Goal: Register for event/course

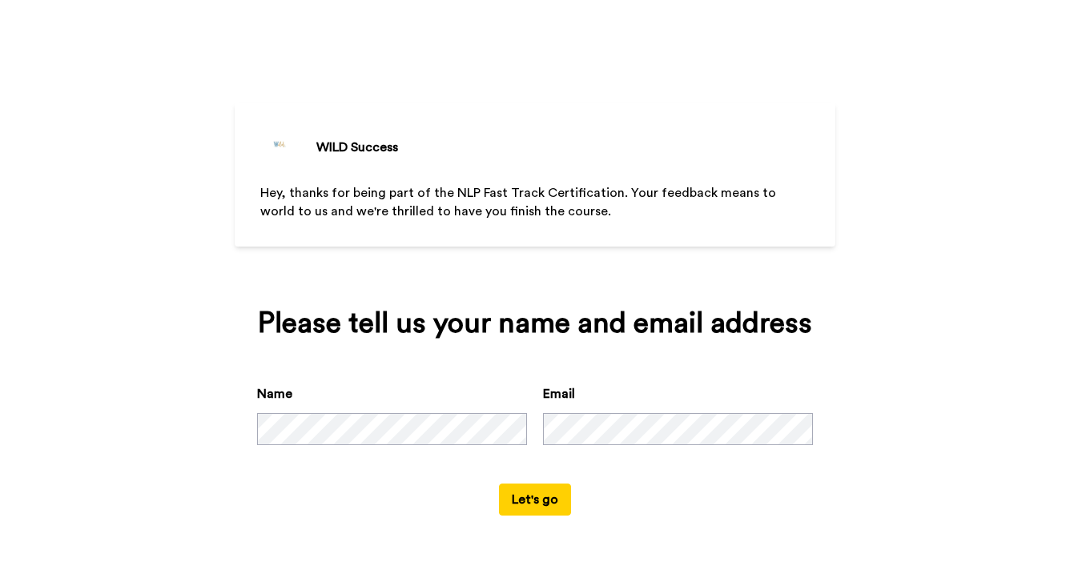
scroll to position [13, 0]
click at [540, 516] on button "Let's go" at bounding box center [535, 500] width 72 height 32
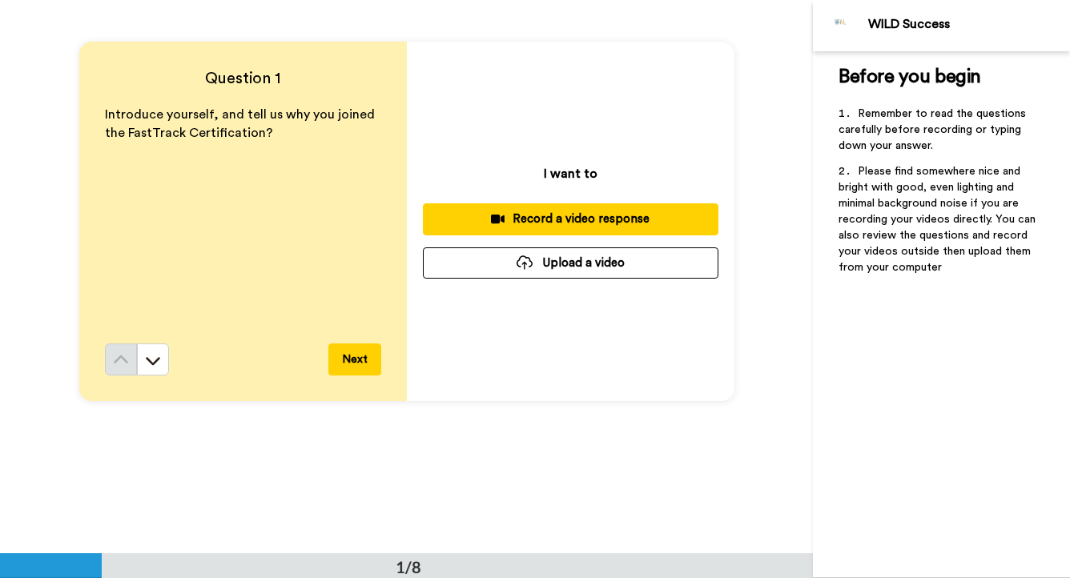
scroll to position [54, 0]
click at [154, 364] on icon at bounding box center [153, 362] width 14 height 8
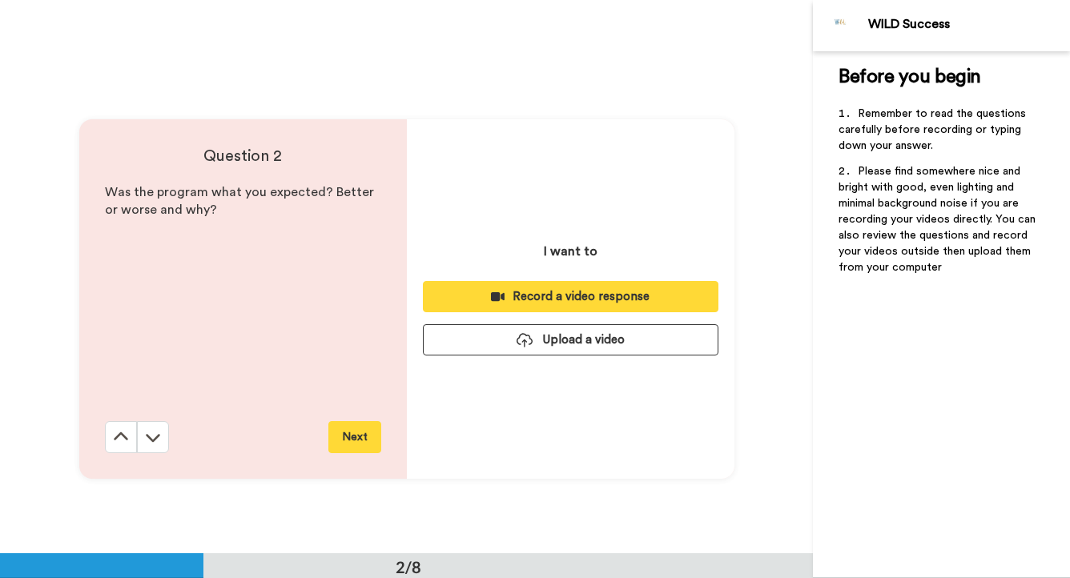
scroll to position [554, 0]
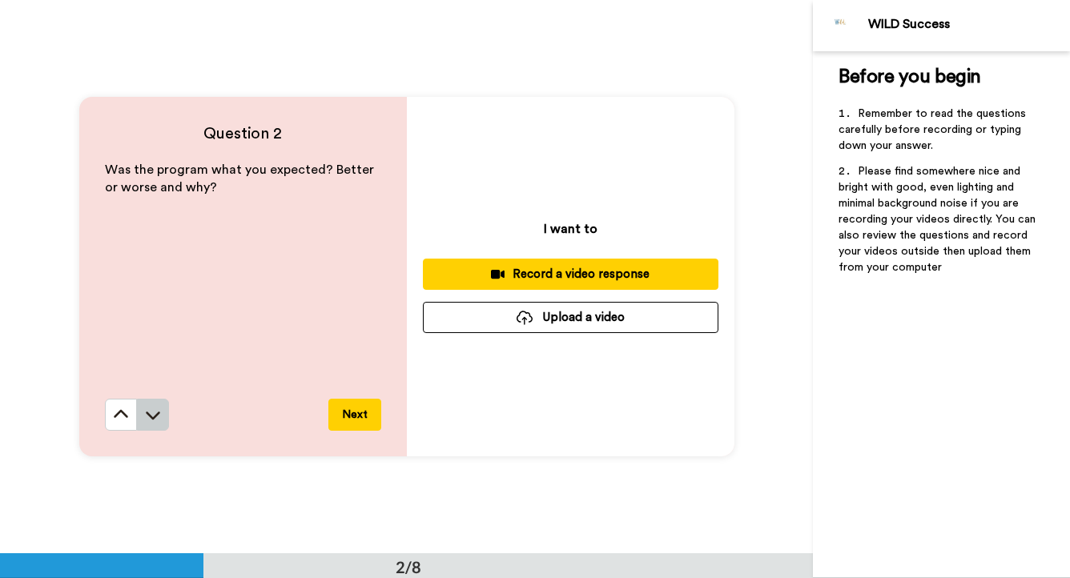
click at [157, 423] on icon at bounding box center [153, 415] width 16 height 16
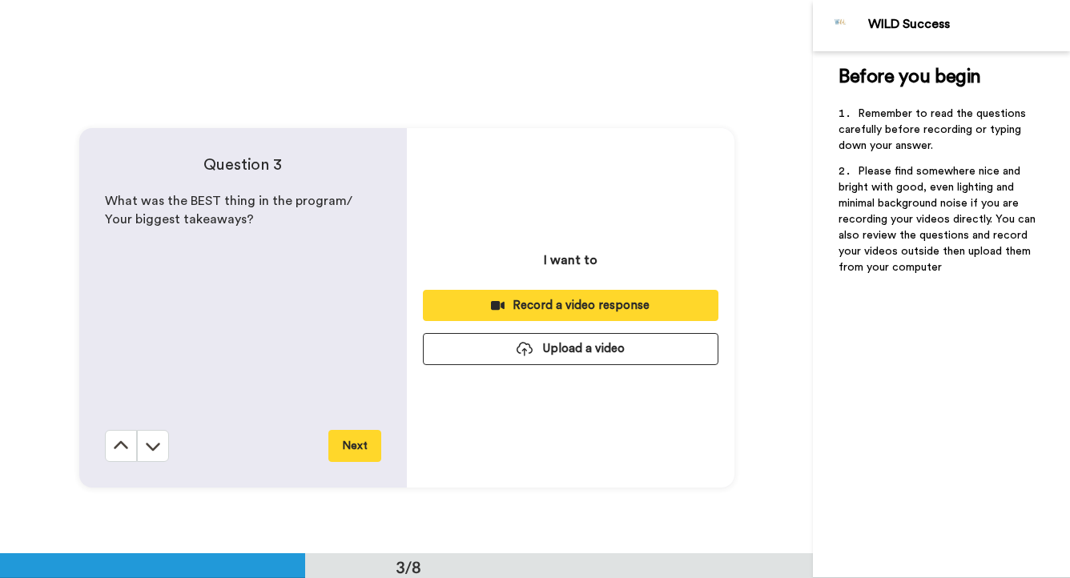
scroll to position [1108, 0]
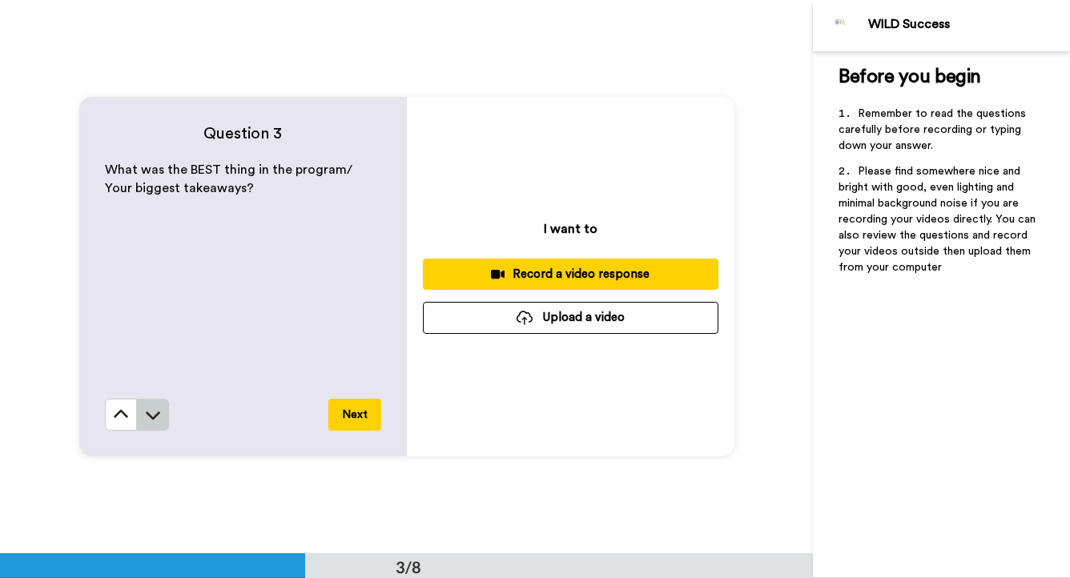
click at [157, 423] on icon at bounding box center [153, 415] width 16 height 16
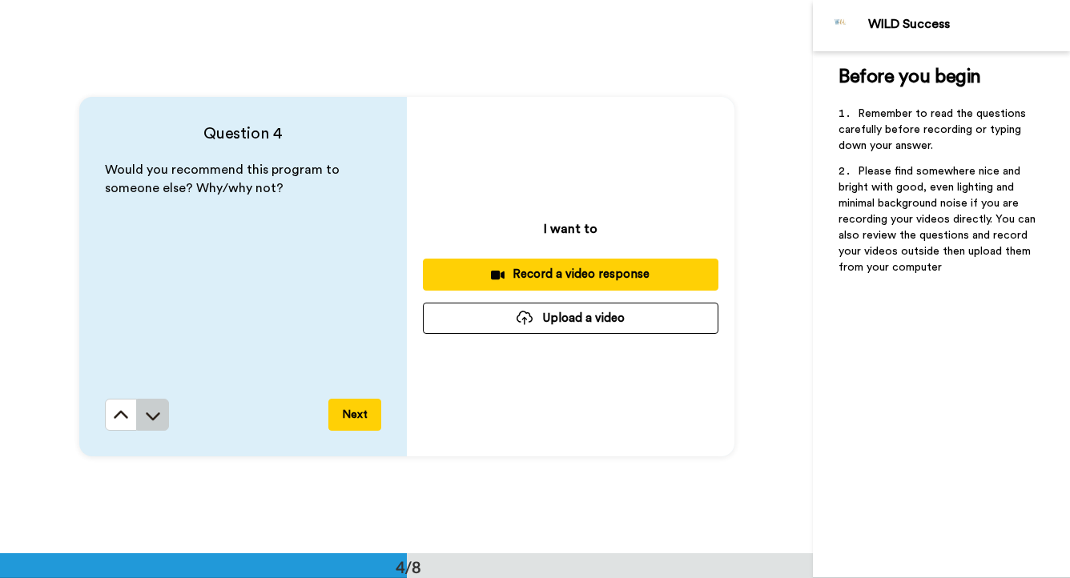
scroll to position [1662, 0]
click at [157, 423] on button at bounding box center [153, 414] width 32 height 32
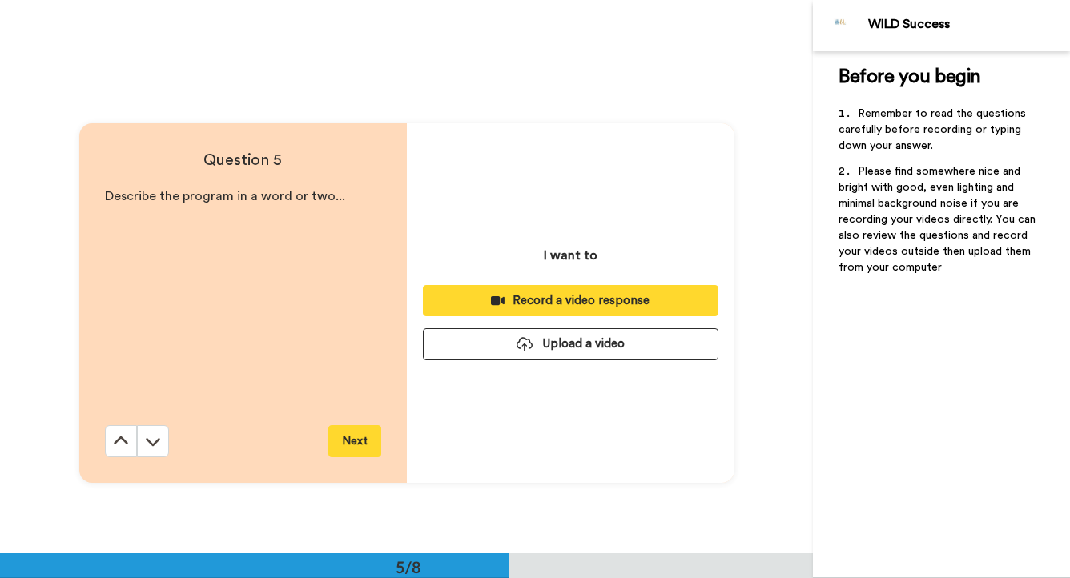
scroll to position [2216, 0]
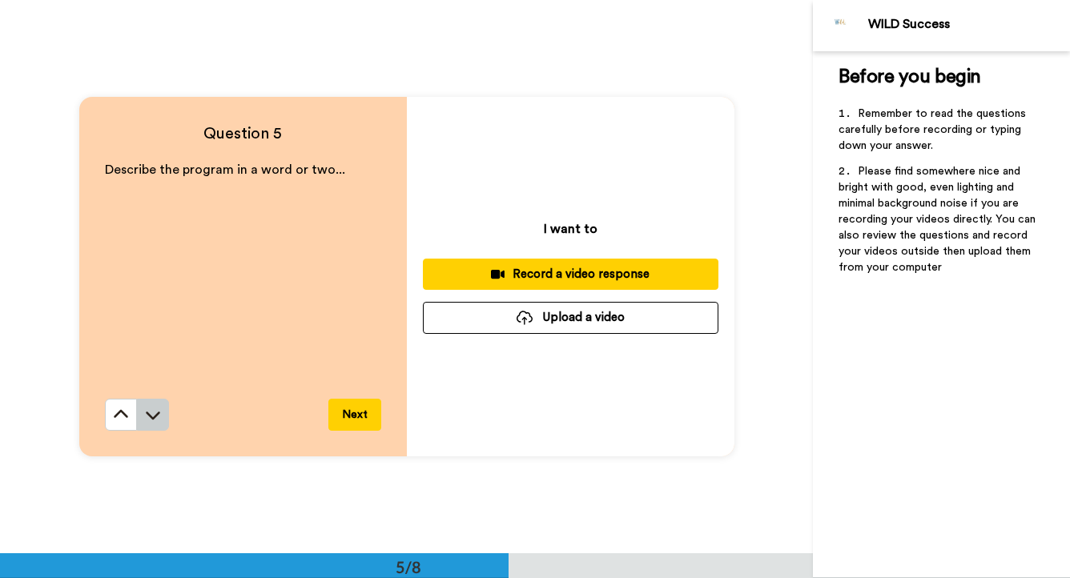
click at [157, 423] on icon at bounding box center [153, 415] width 16 height 16
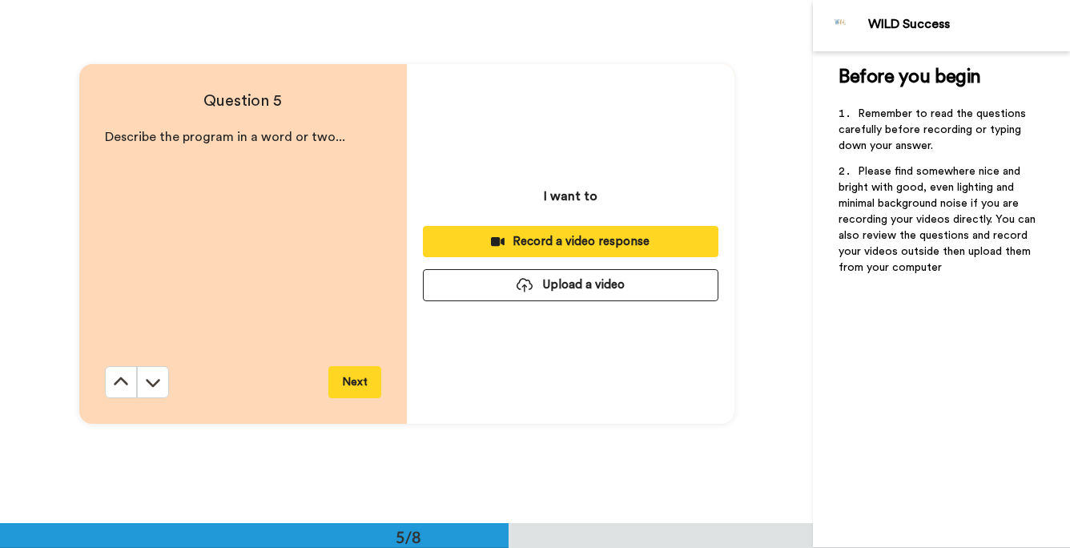
scroll to position [2094, 0]
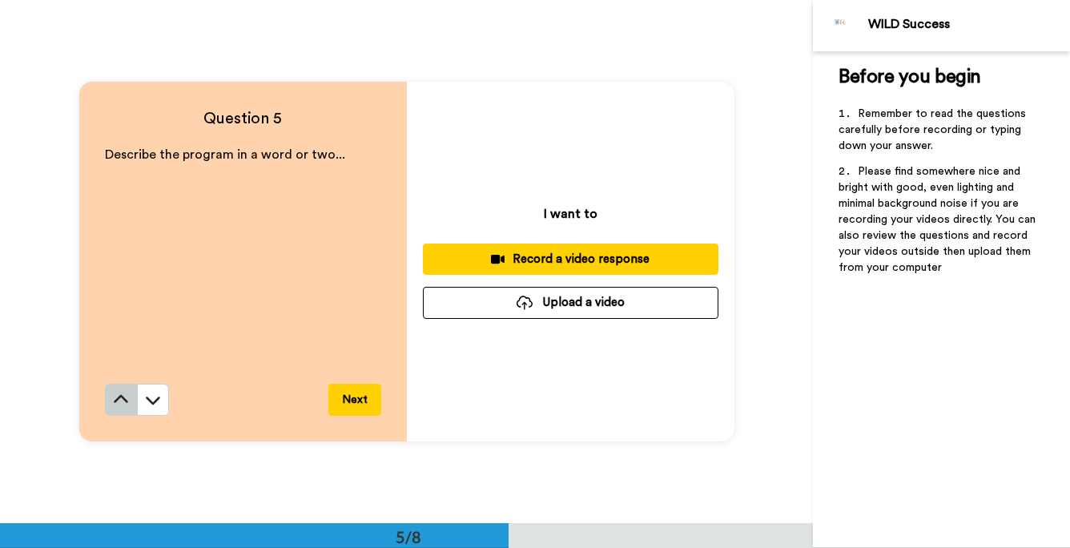
click at [118, 404] on icon at bounding box center [121, 400] width 16 height 16
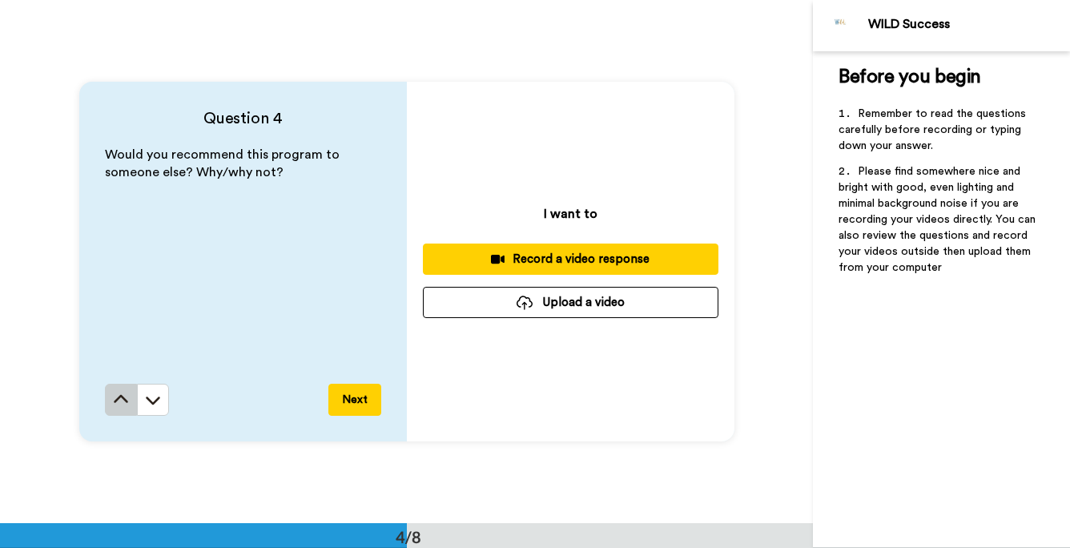
click at [118, 404] on icon at bounding box center [121, 400] width 16 height 16
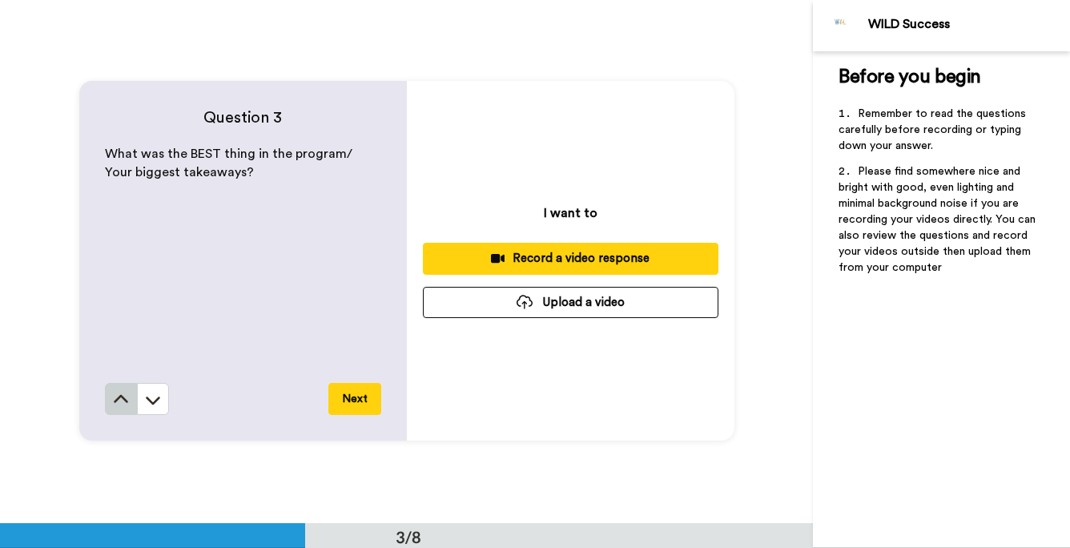
scroll to position [1047, 0]
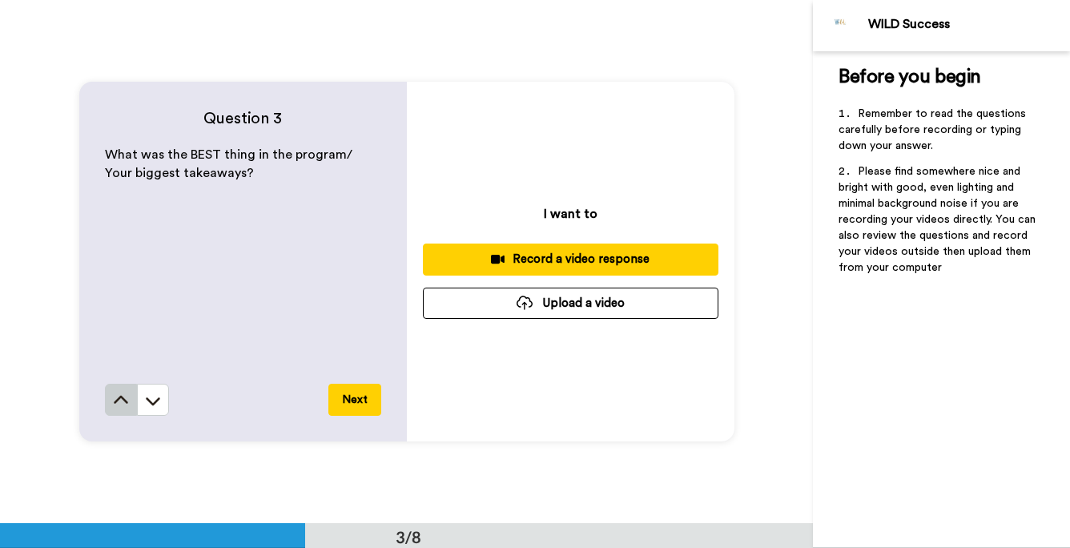
click at [118, 404] on icon at bounding box center [121, 401] width 16 height 16
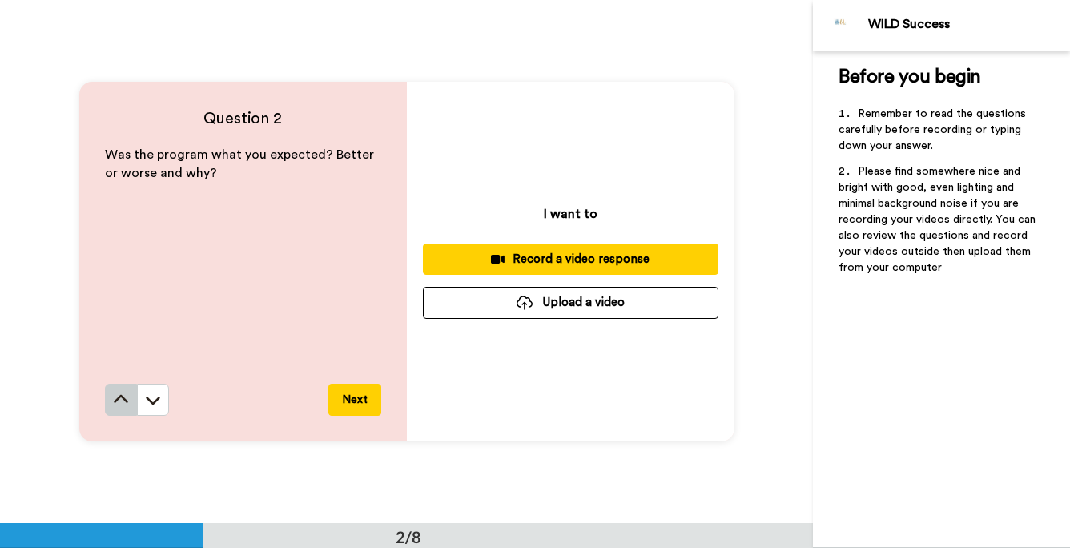
click at [118, 404] on icon at bounding box center [121, 400] width 16 height 16
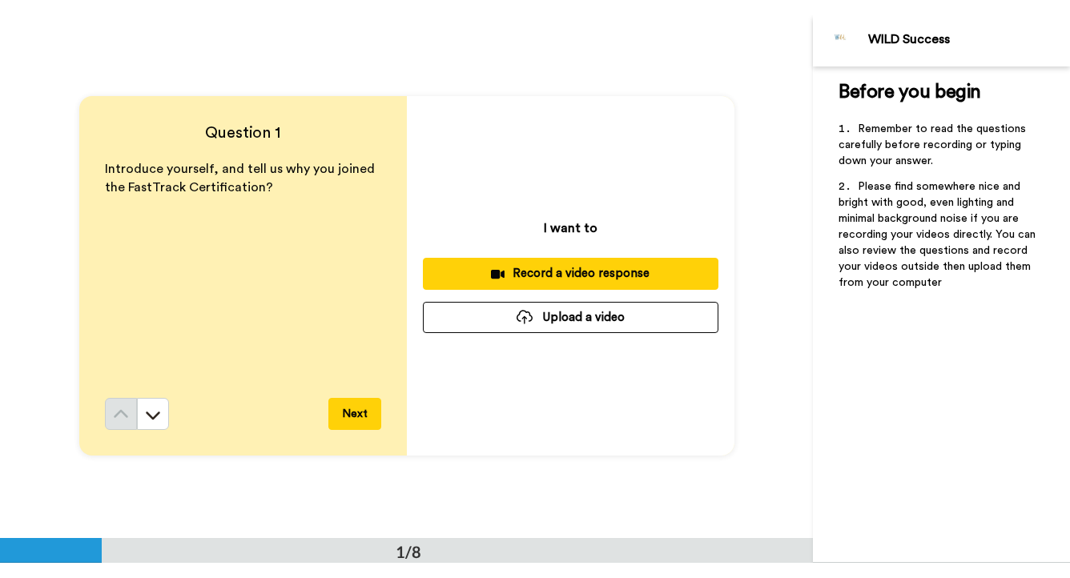
scroll to position [0, 0]
